Goal: Navigation & Orientation: Find specific page/section

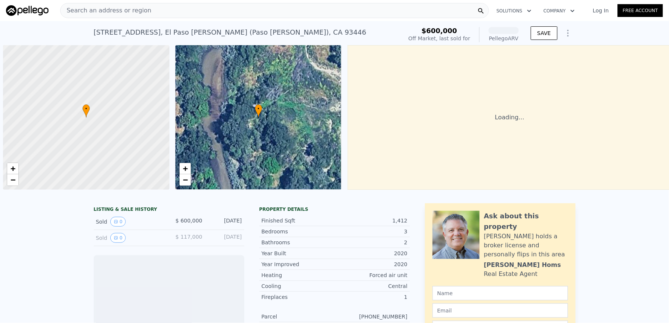
scroll to position [0, 3]
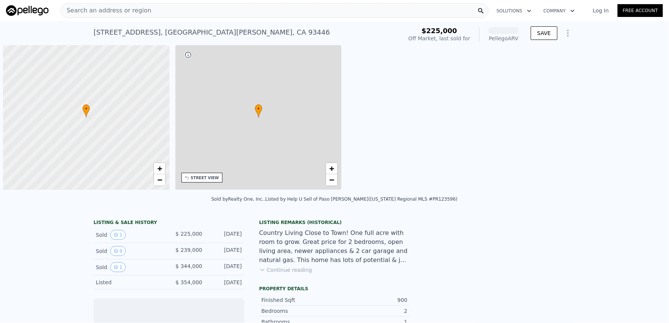
scroll to position [0, 3]
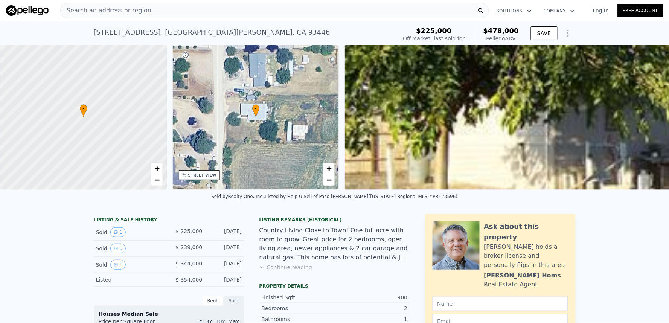
click at [470, 138] on img at bounding box center [676, 117] width 663 height 145
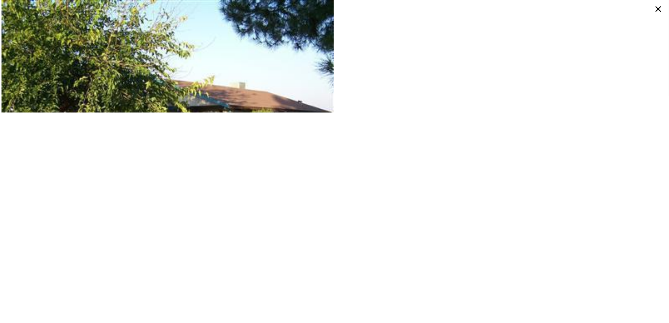
click at [203, 104] on img at bounding box center [168, 124] width 333 height 249
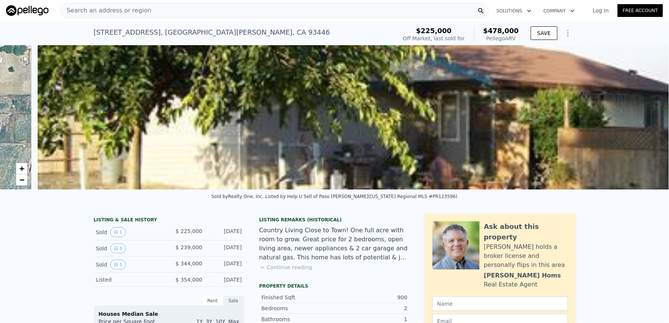
scroll to position [0, 345]
